Goal: Transaction & Acquisition: Purchase product/service

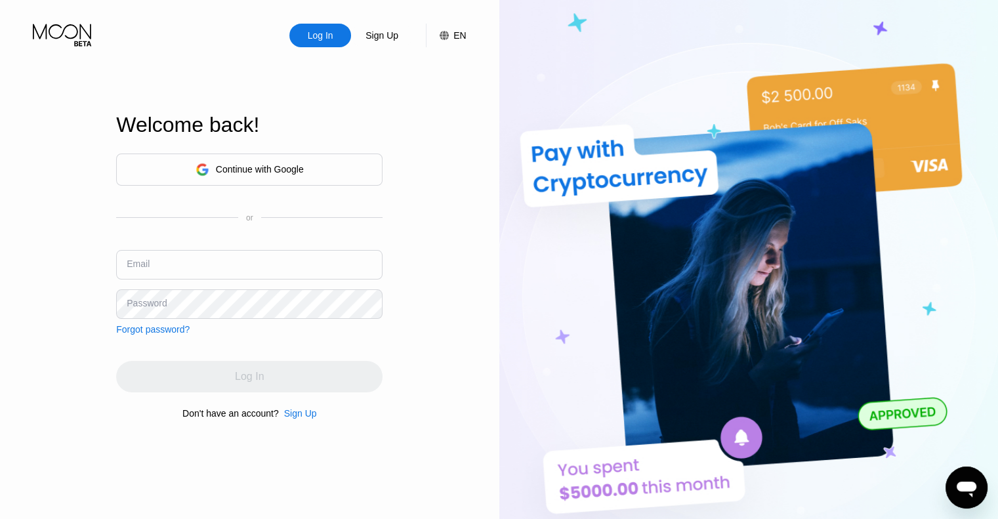
click at [276, 184] on div "Continue with Google or Email Password Forgot password?" at bounding box center [249, 244] width 266 height 181
click at [286, 159] on div "Continue with Google" at bounding box center [250, 169] width 108 height 20
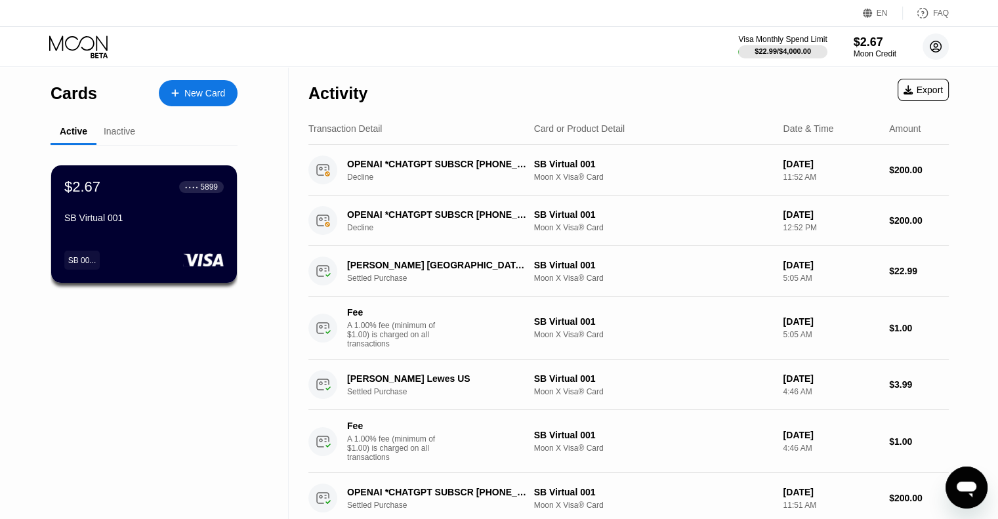
click at [934, 50] on circle at bounding box center [935, 46] width 26 height 26
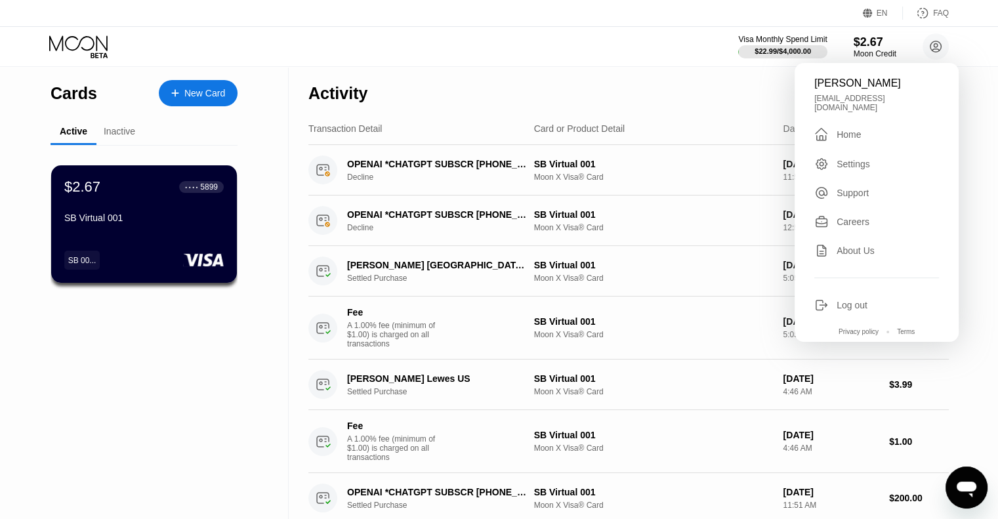
click at [859, 127] on div " Home" at bounding box center [876, 135] width 125 height 16
click at [853, 129] on div "Home" at bounding box center [849, 134] width 24 height 10
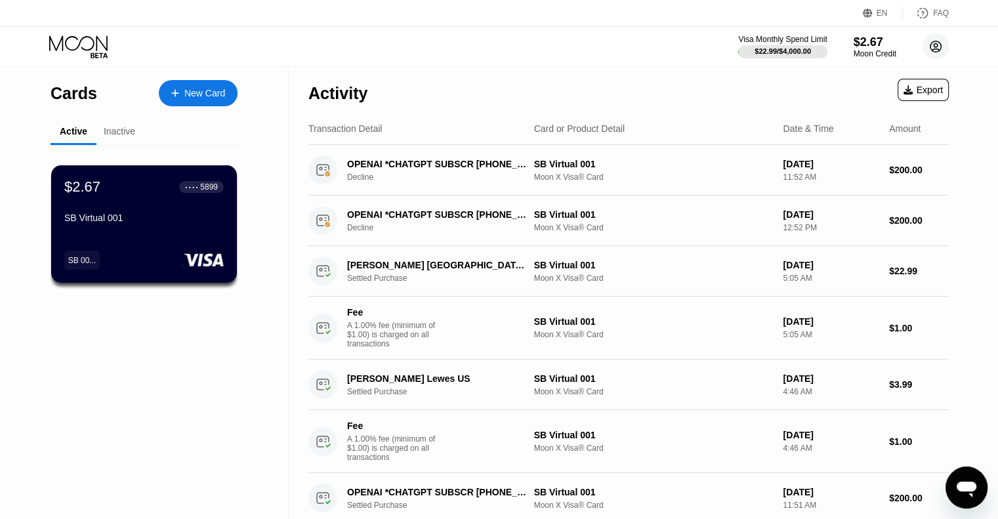
click at [922, 49] on circle at bounding box center [935, 46] width 26 height 26
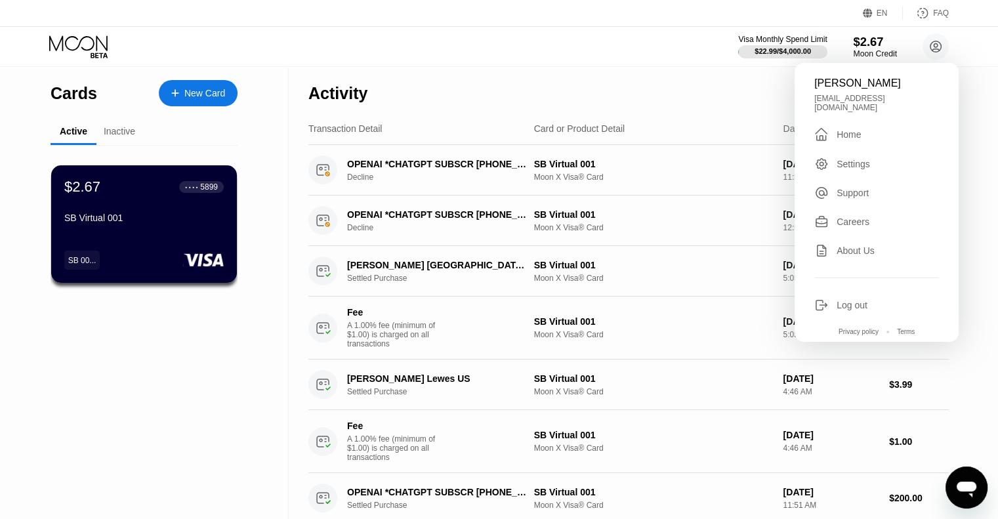
click at [869, 54] on div "Moon Credit" at bounding box center [875, 53] width 44 height 9
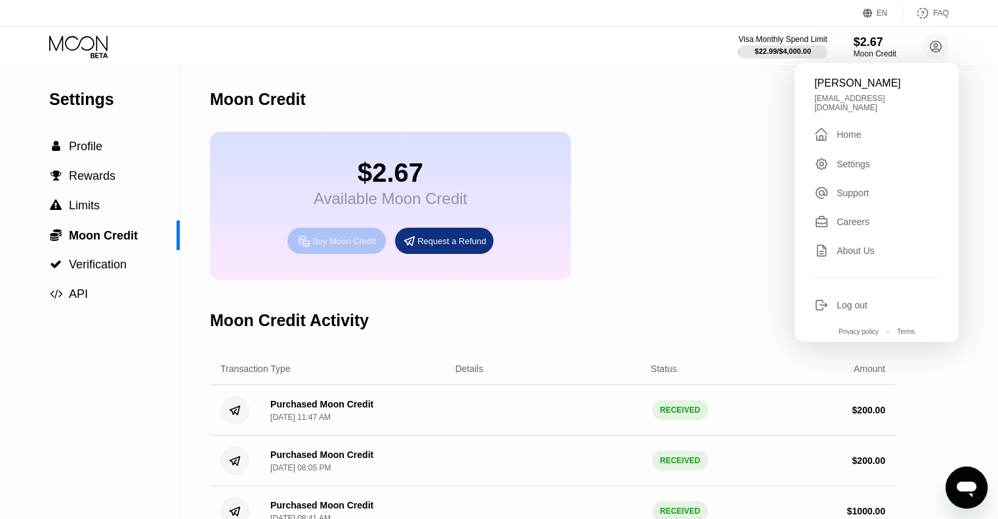
click at [370, 247] on div "Buy Moon Credit" at bounding box center [344, 241] width 64 height 11
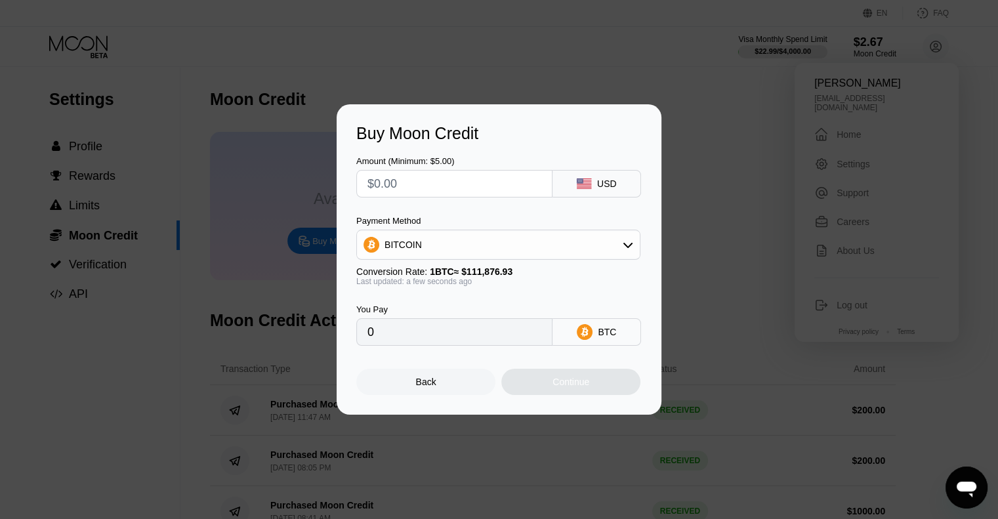
click at [442, 189] on input "text" at bounding box center [454, 184] width 174 height 26
type input "$3"
type input "0.00002682"
type input "$35"
type input "0.00031285"
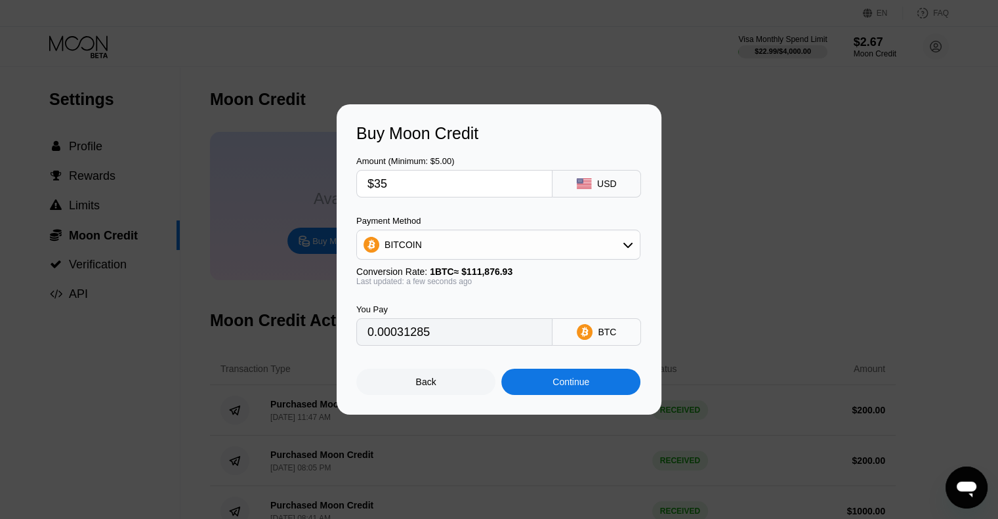
type input "$350"
type input "0.00312844"
type input "$350"
click at [520, 231] on div "BITCOIN" at bounding box center [498, 245] width 284 height 30
click at [516, 241] on div "BITCOIN" at bounding box center [498, 245] width 283 height 26
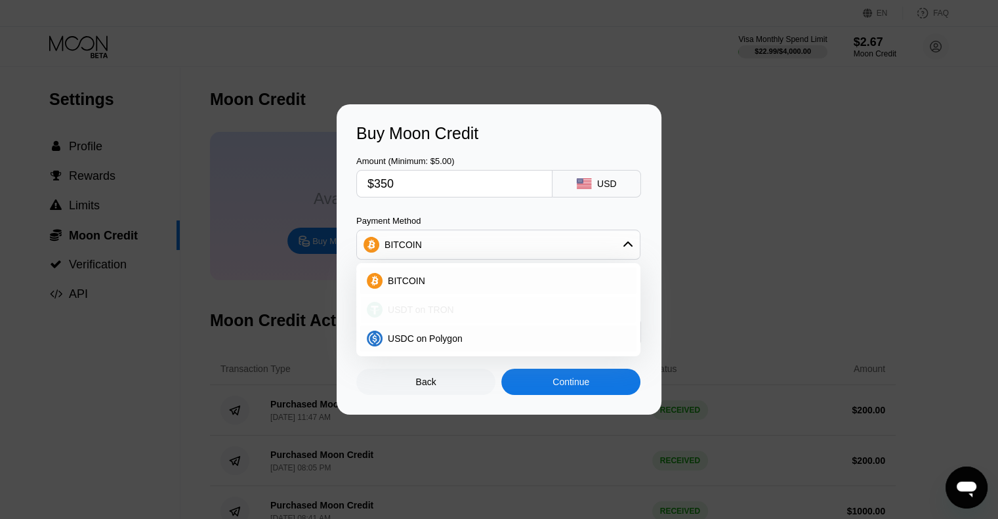
click at [452, 308] on div "USDT on TRON" at bounding box center [506, 309] width 247 height 10
type input "353.54"
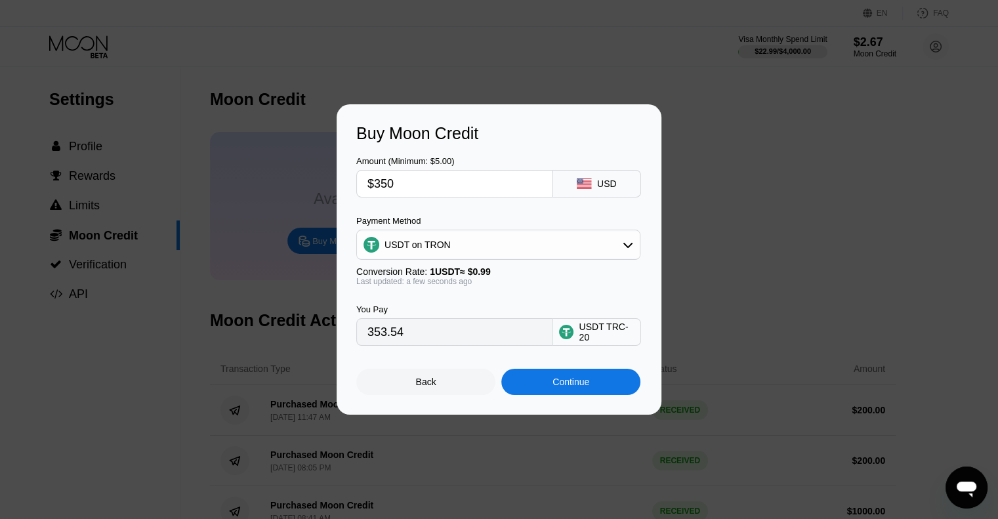
click at [573, 385] on div "Continue" at bounding box center [570, 382] width 37 height 10
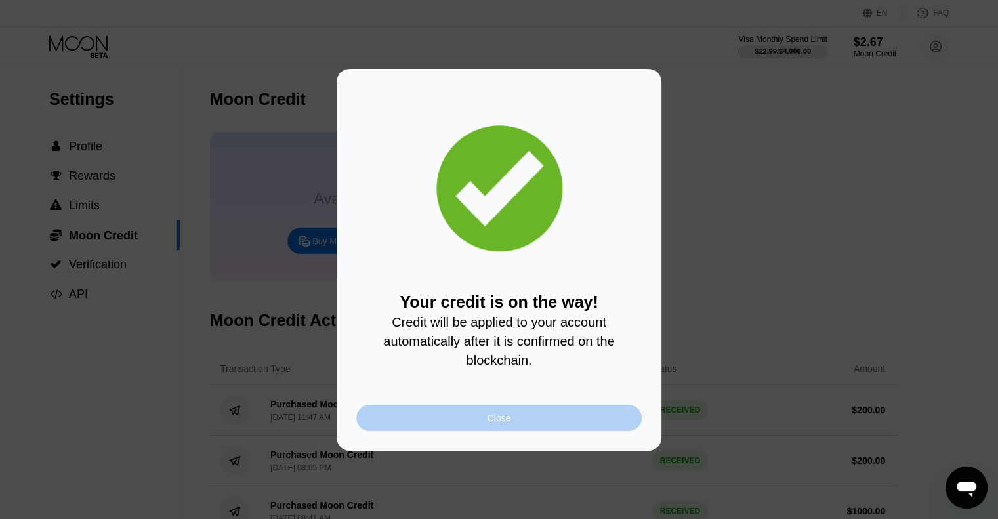
click at [478, 411] on div "Close" at bounding box center [498, 418] width 285 height 26
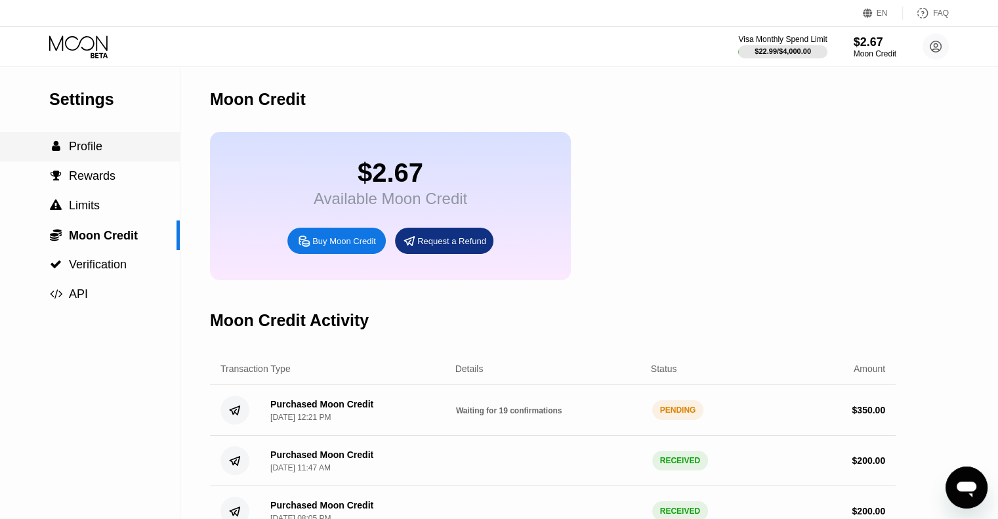
click at [110, 154] on div " Profile" at bounding box center [90, 147] width 180 height 14
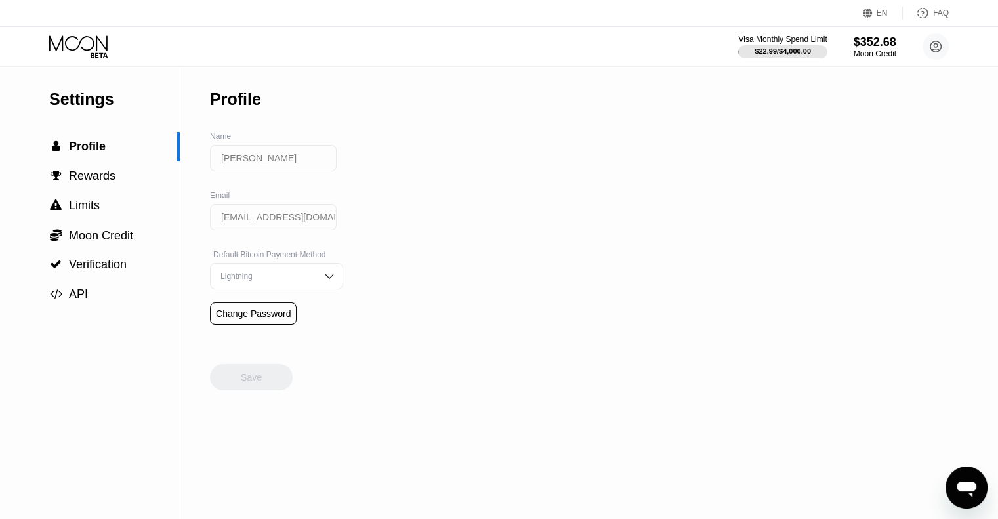
click at [104, 49] on icon at bounding box center [79, 46] width 61 height 23
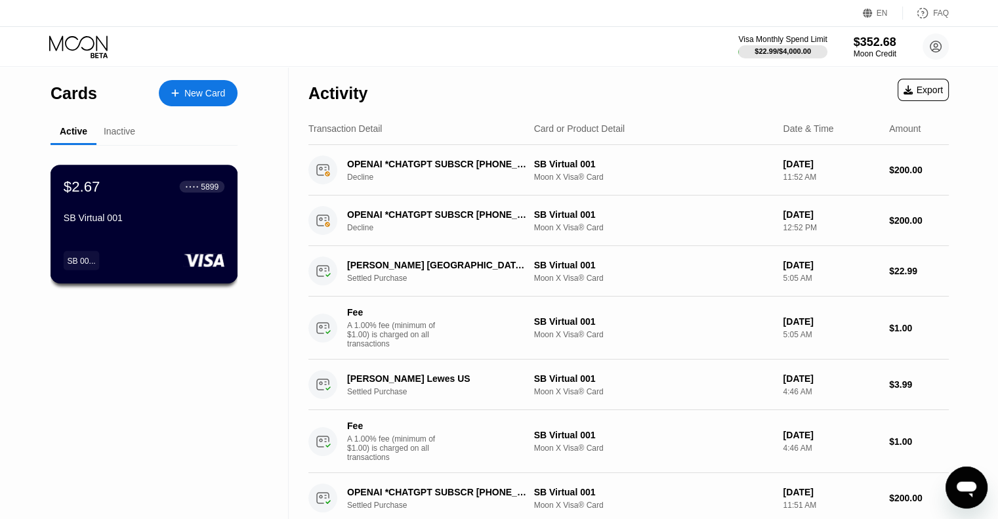
click at [139, 211] on div "$2.67 ● ● ● ● 5899 SB Virtual 001" at bounding box center [144, 203] width 161 height 51
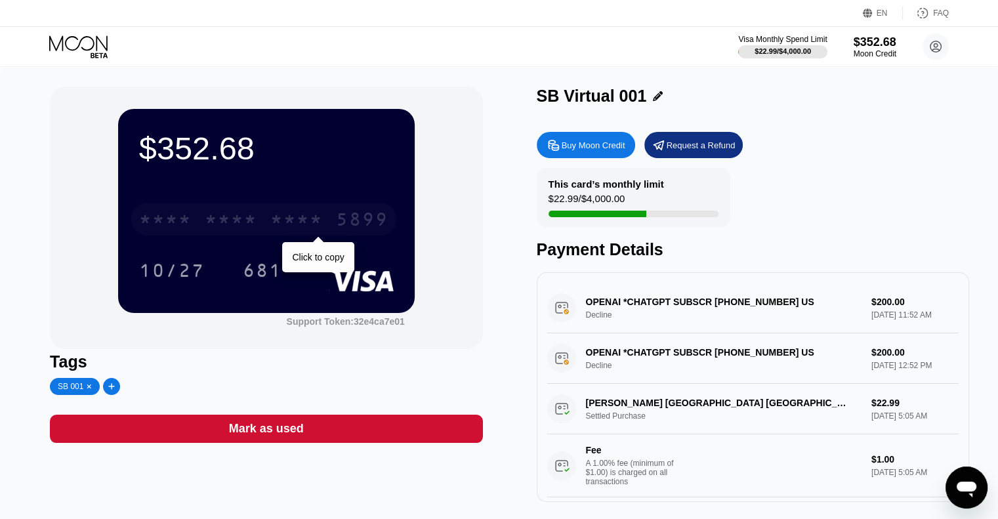
click at [236, 220] on div "* * * *" at bounding box center [231, 221] width 52 height 21
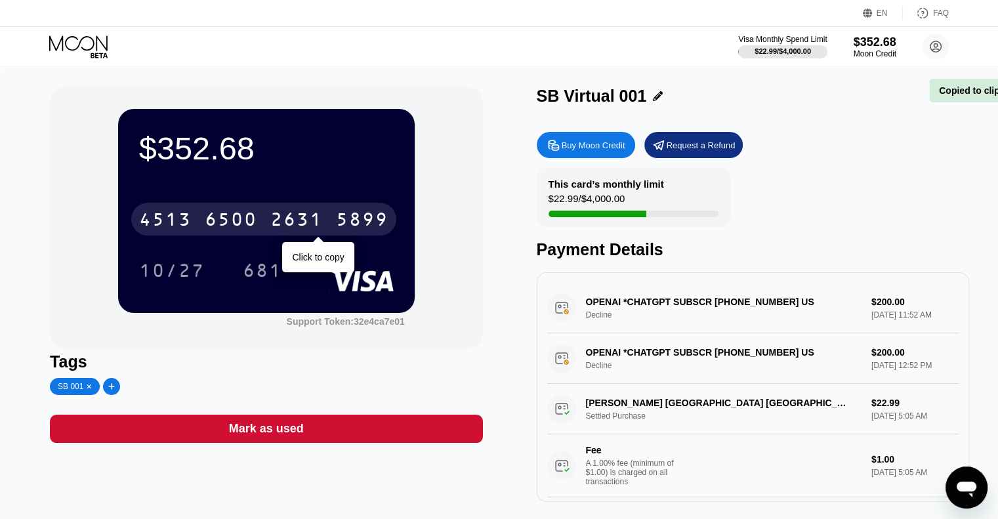
click at [236, 220] on div "6500" at bounding box center [231, 221] width 52 height 21
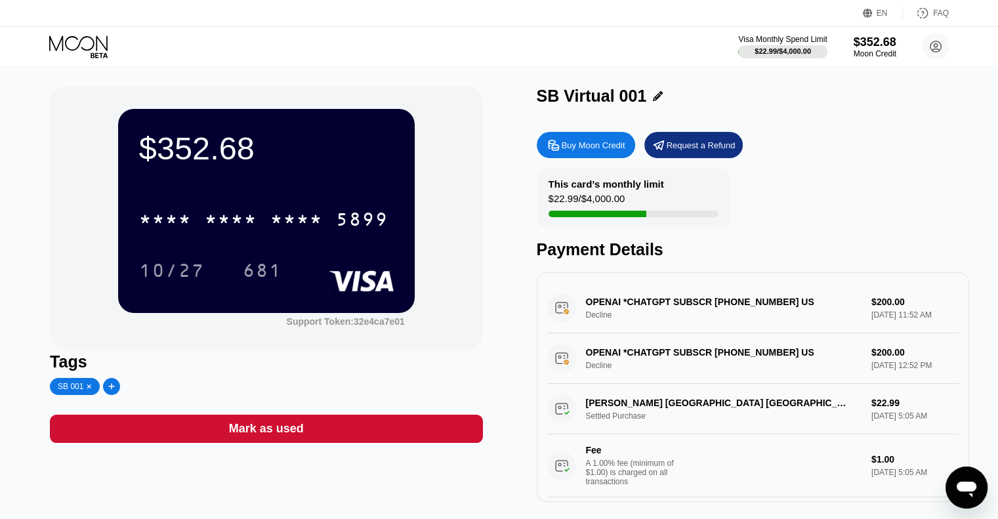
click at [348, 196] on div "* * * * * * * * * * * * 5899" at bounding box center [266, 215] width 255 height 45
